Goal: Navigation & Orientation: Go to known website

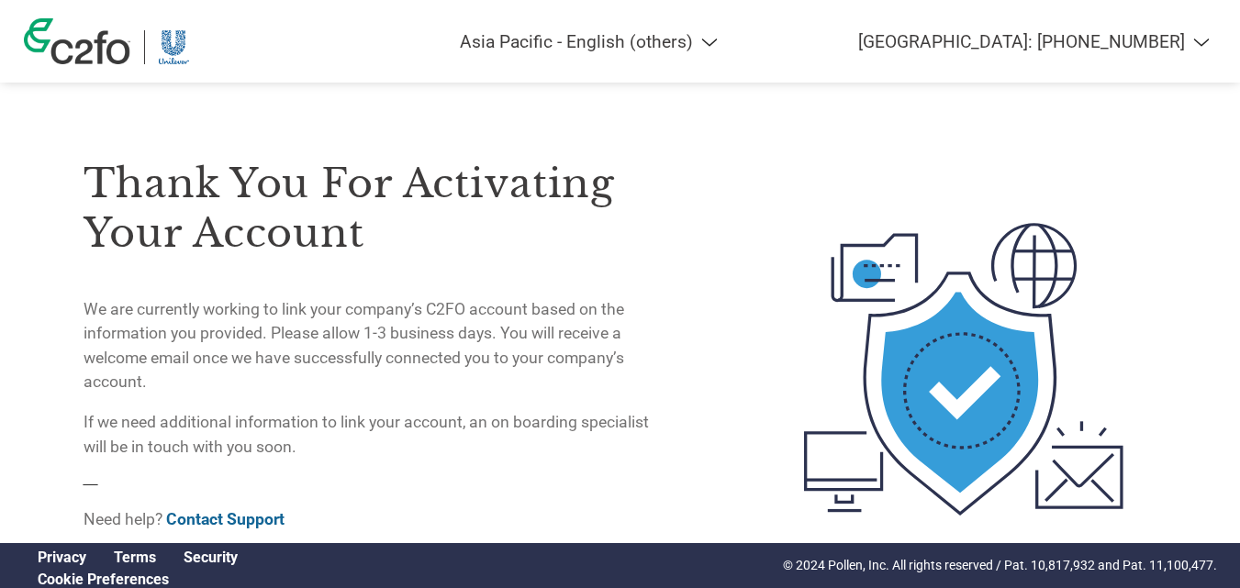
select select "en-AP"
click at [101, 47] on img at bounding box center [77, 41] width 106 height 46
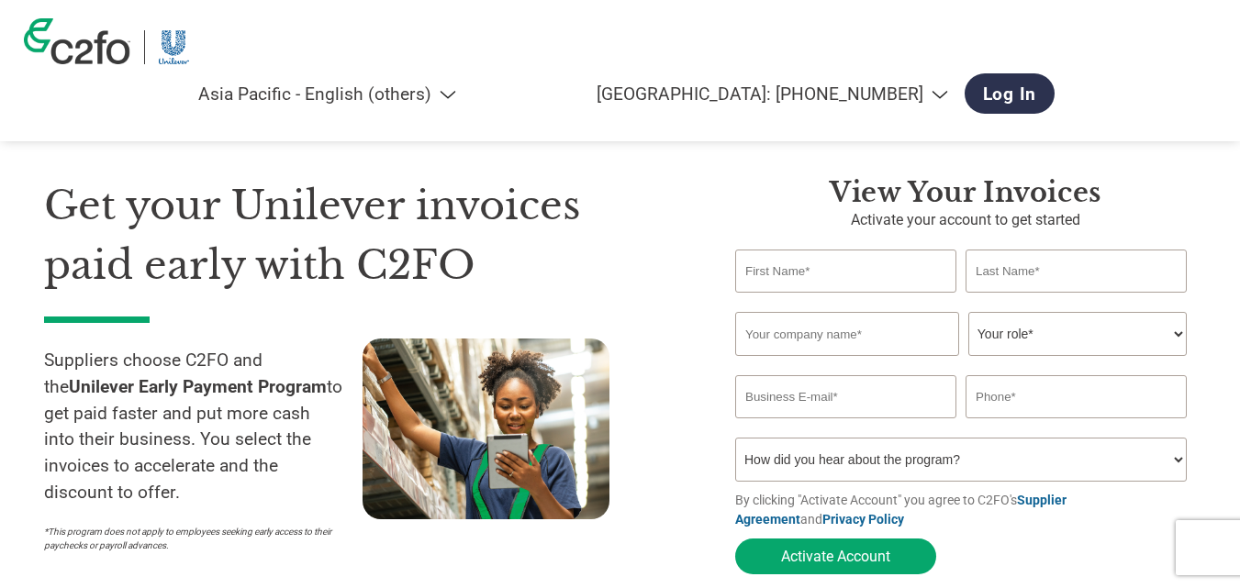
select select "en-AP"
click at [1056, 73] on link "Log In" at bounding box center [1010, 93] width 91 height 40
